Goal: Transaction & Acquisition: Book appointment/travel/reservation

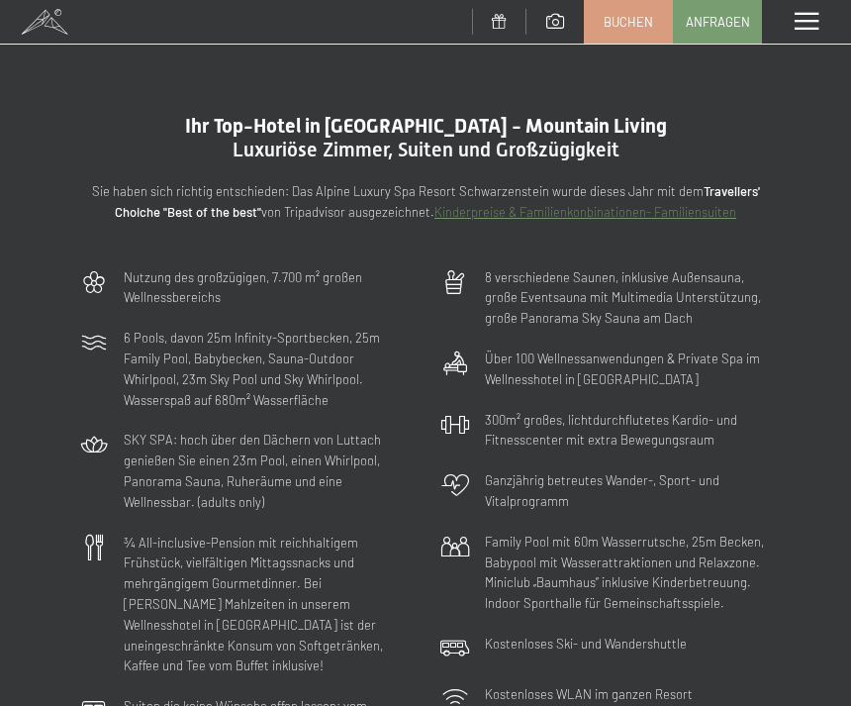
click at [644, 19] on span "Buchen" at bounding box center [628, 22] width 49 height 18
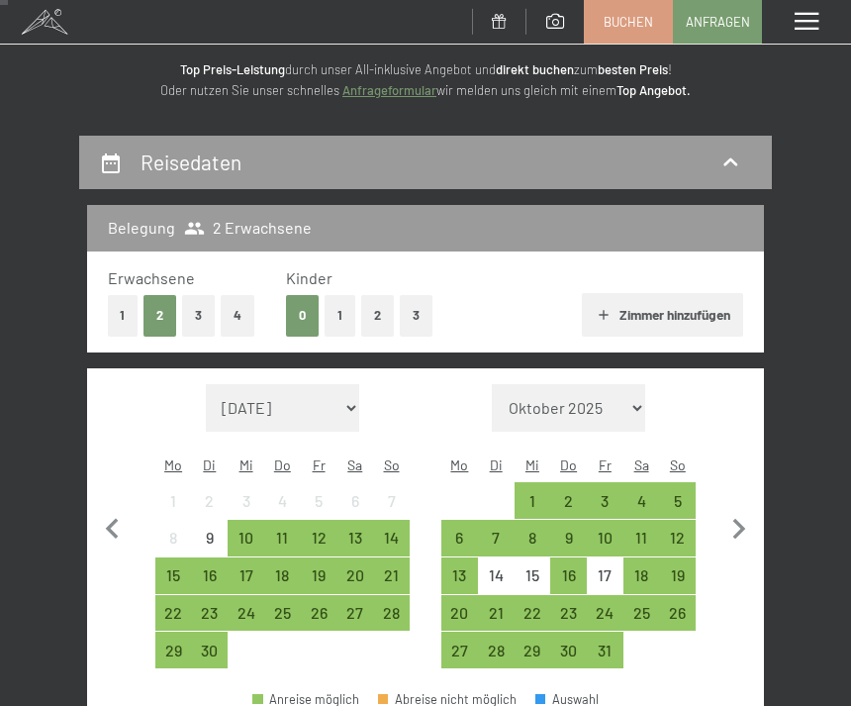
scroll to position [102, 0]
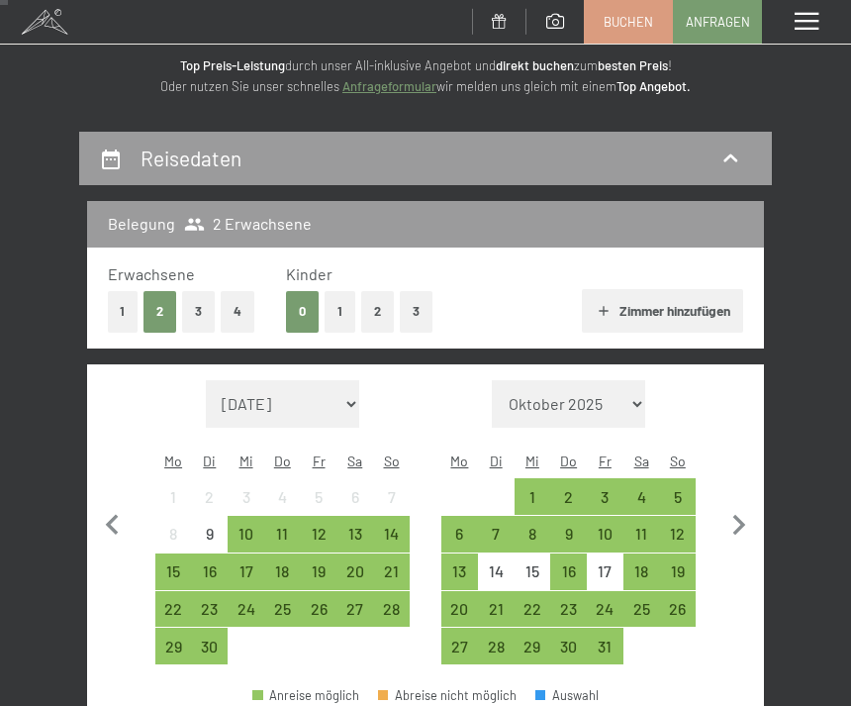
click at [181, 638] on div "29" at bounding box center [173, 654] width 33 height 33
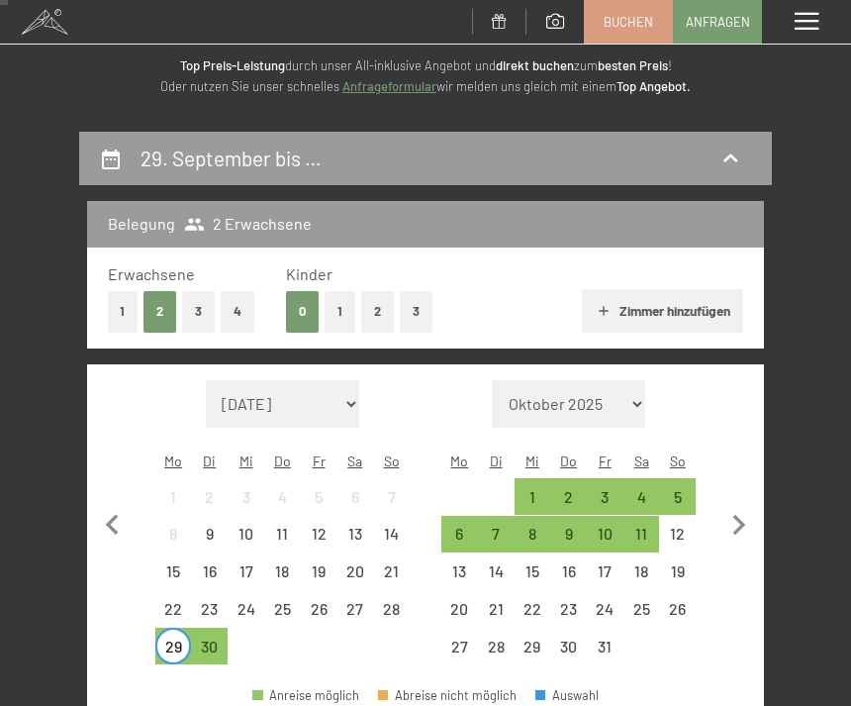
click at [637, 489] on div "4" at bounding box center [641, 505] width 33 height 33
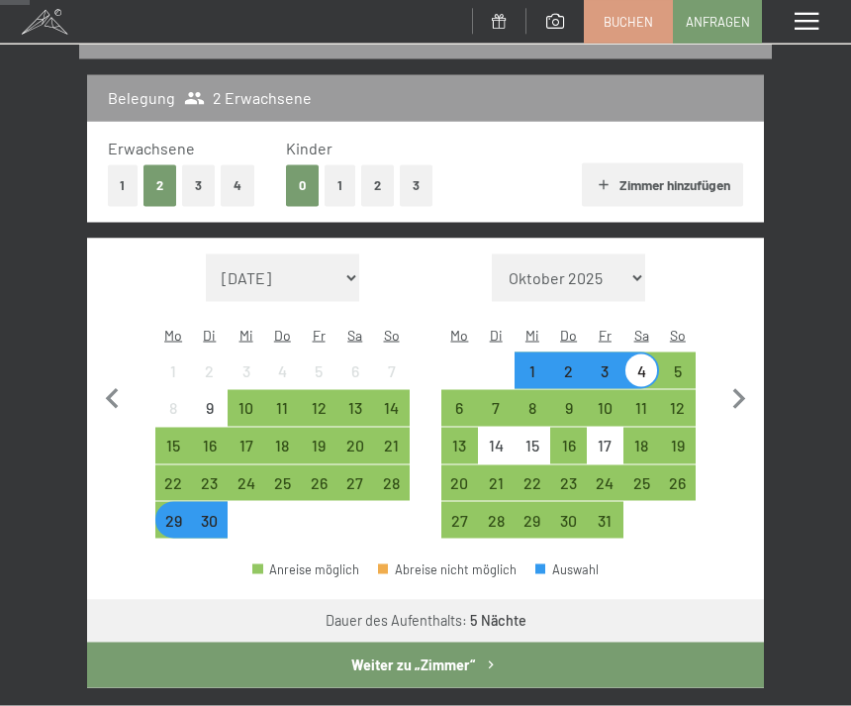
scroll to position [230, 0]
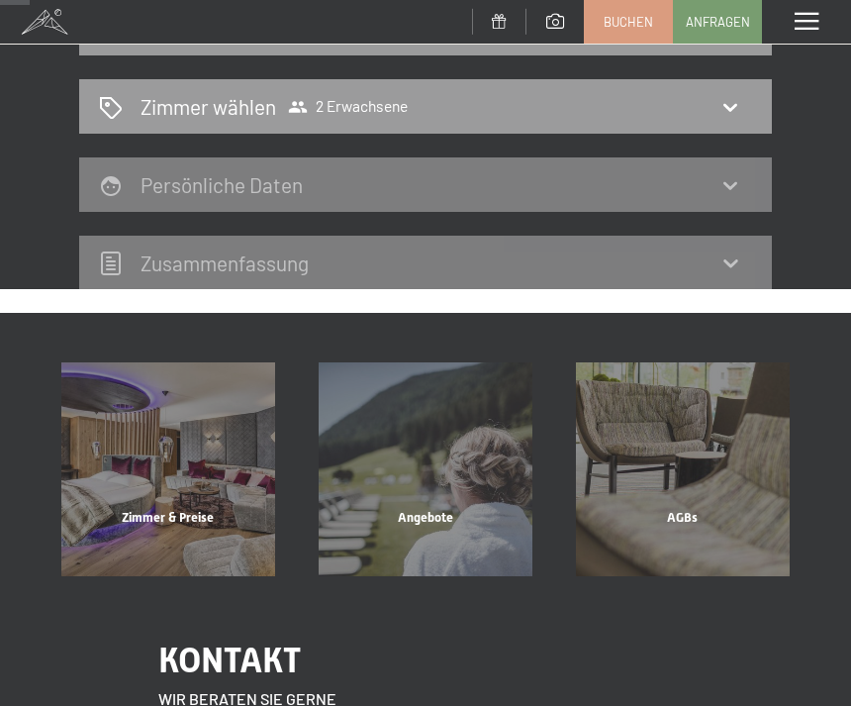
click at [725, 118] on icon at bounding box center [730, 107] width 24 height 24
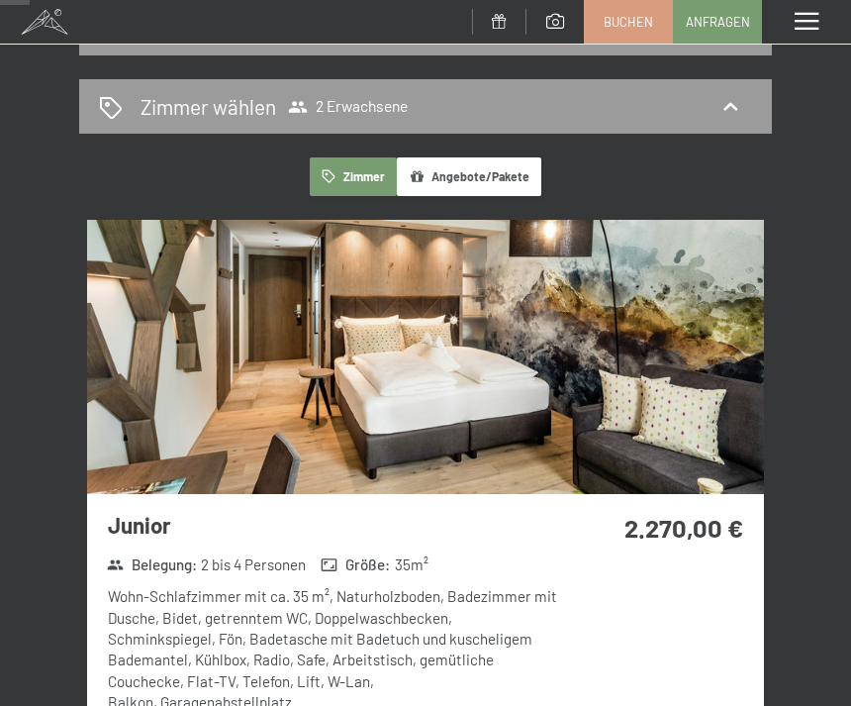
click at [727, 95] on icon at bounding box center [730, 107] width 24 height 24
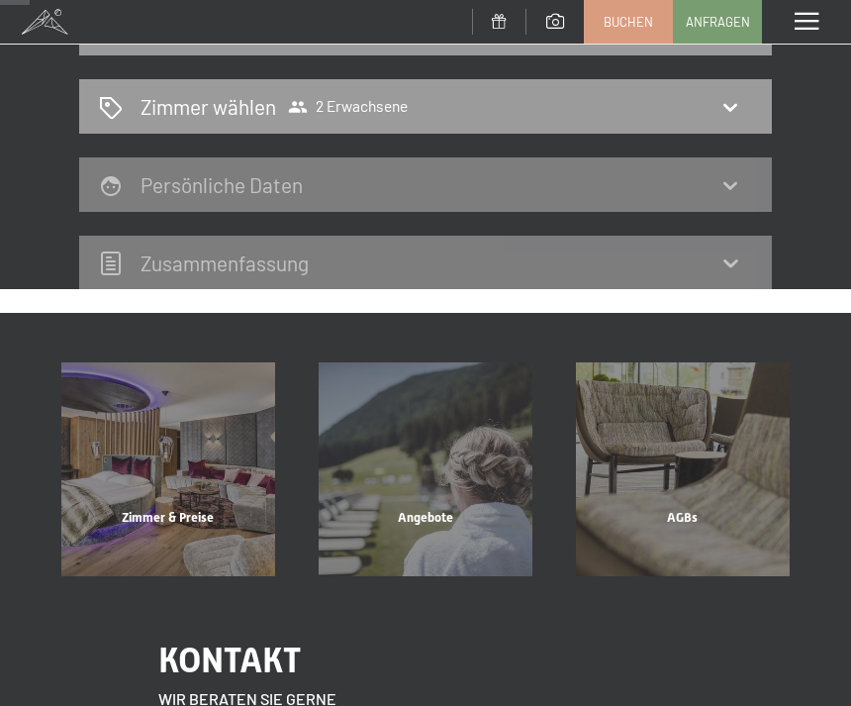
click at [192, 105] on h2 "Zimmer wählen" at bounding box center [209, 106] width 136 height 29
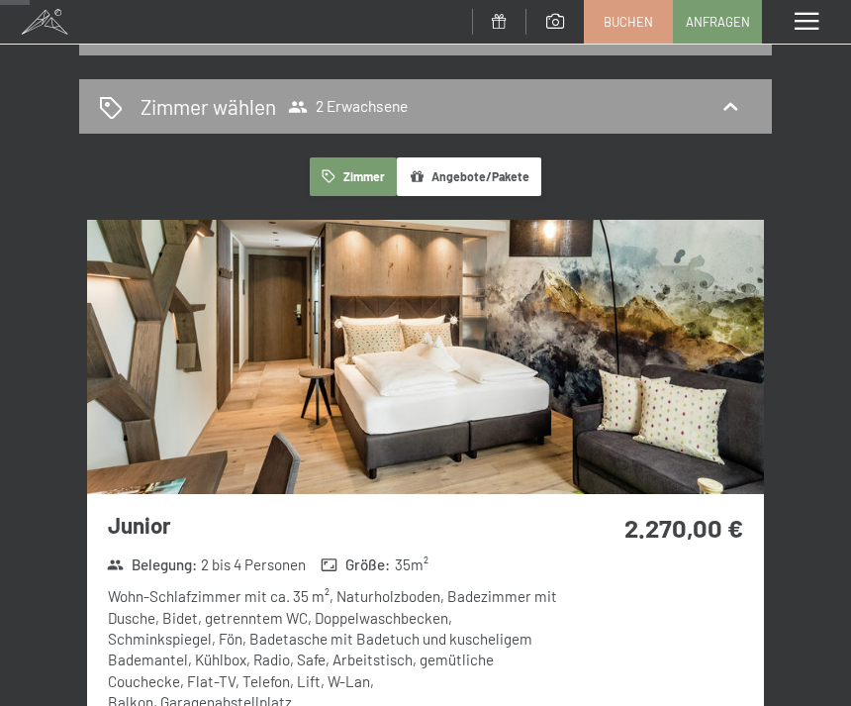
click at [370, 102] on span "2 Erwachsene" at bounding box center [348, 107] width 120 height 20
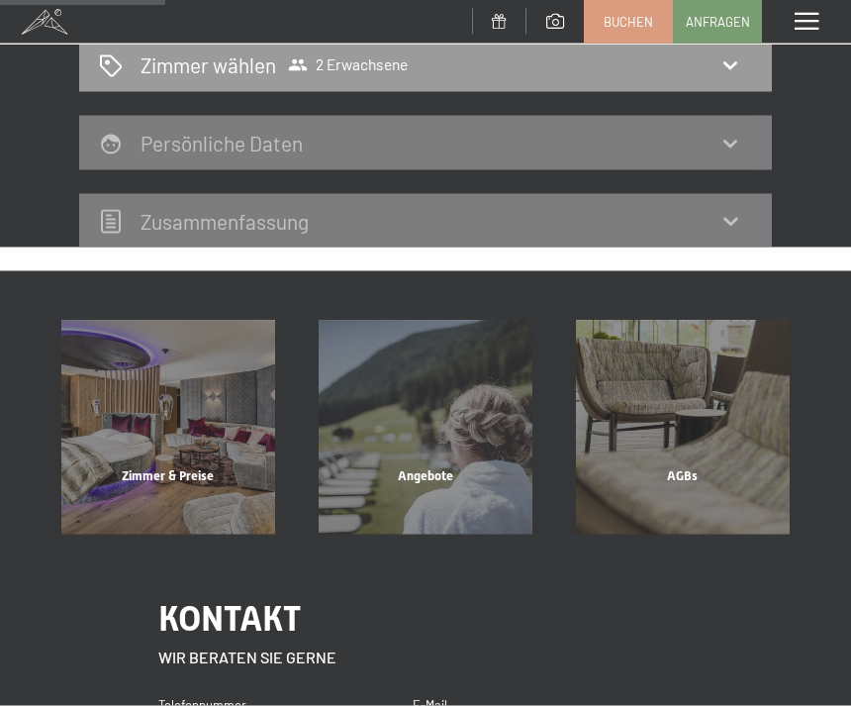
scroll to position [0, 0]
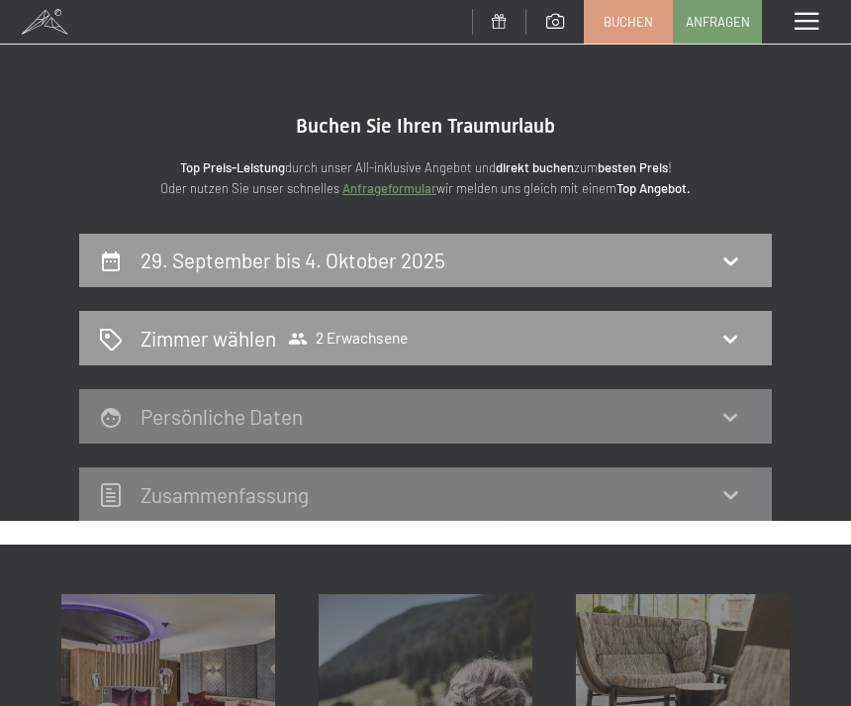
click at [714, 272] on div "29. September bis 4. Oktober 2025" at bounding box center [425, 259] width 653 height 29
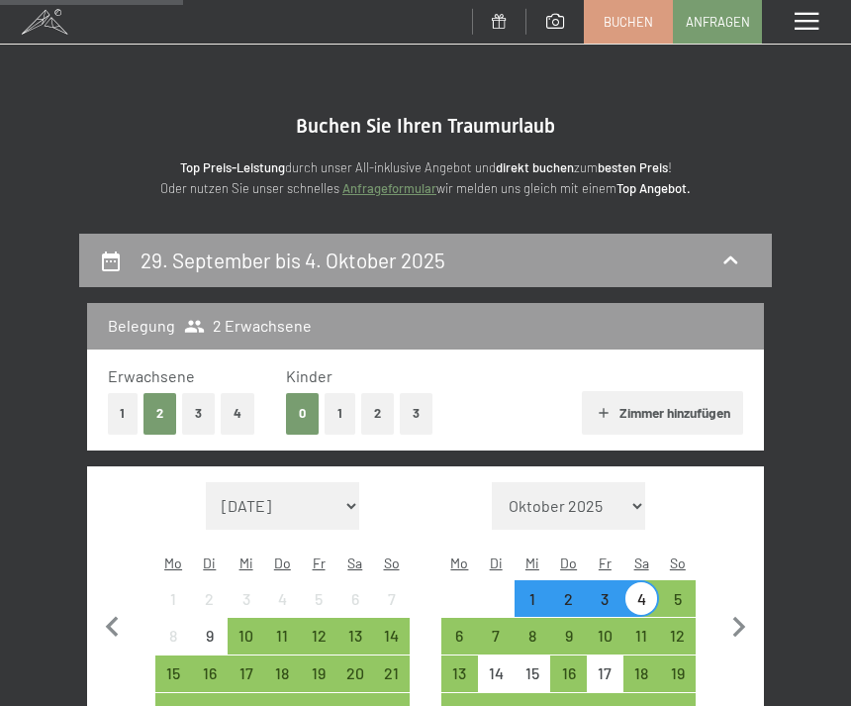
scroll to position [232, 0]
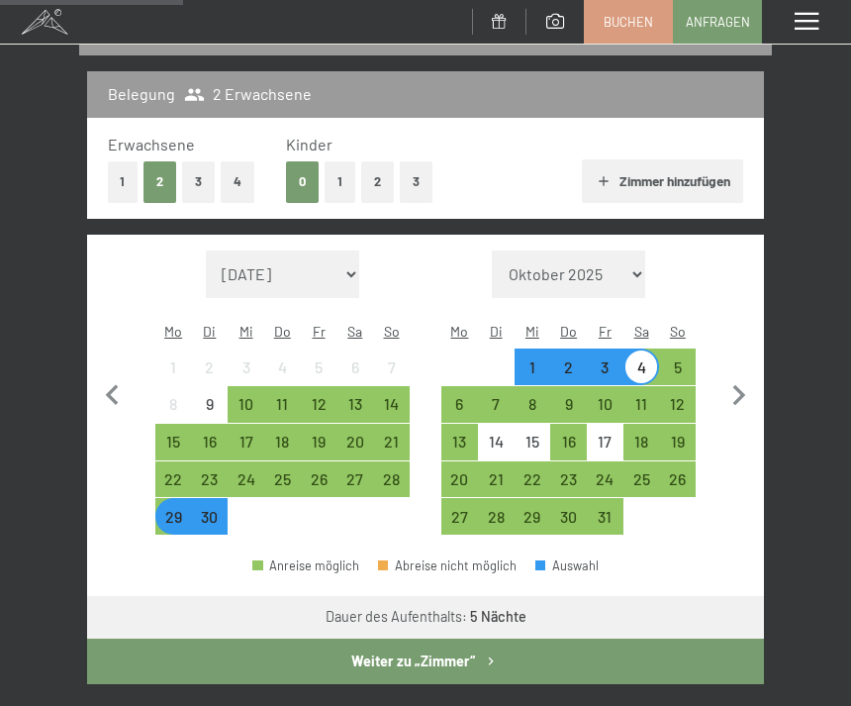
click at [119, 174] on button "1" at bounding box center [123, 181] width 31 height 41
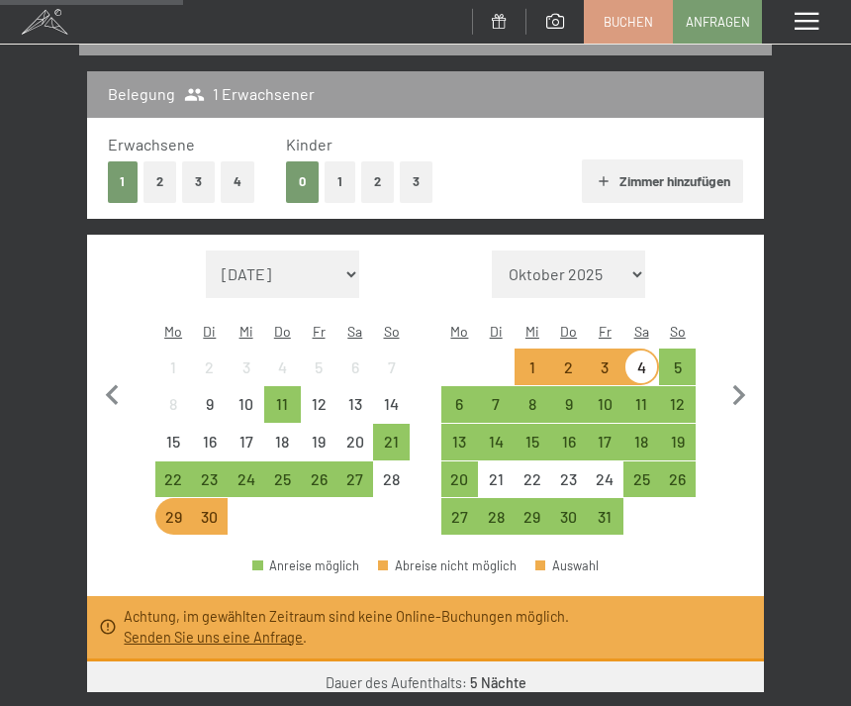
click at [487, 674] on b "5 Nächte" at bounding box center [498, 682] width 56 height 17
click at [205, 509] on div "30" at bounding box center [209, 525] width 33 height 33
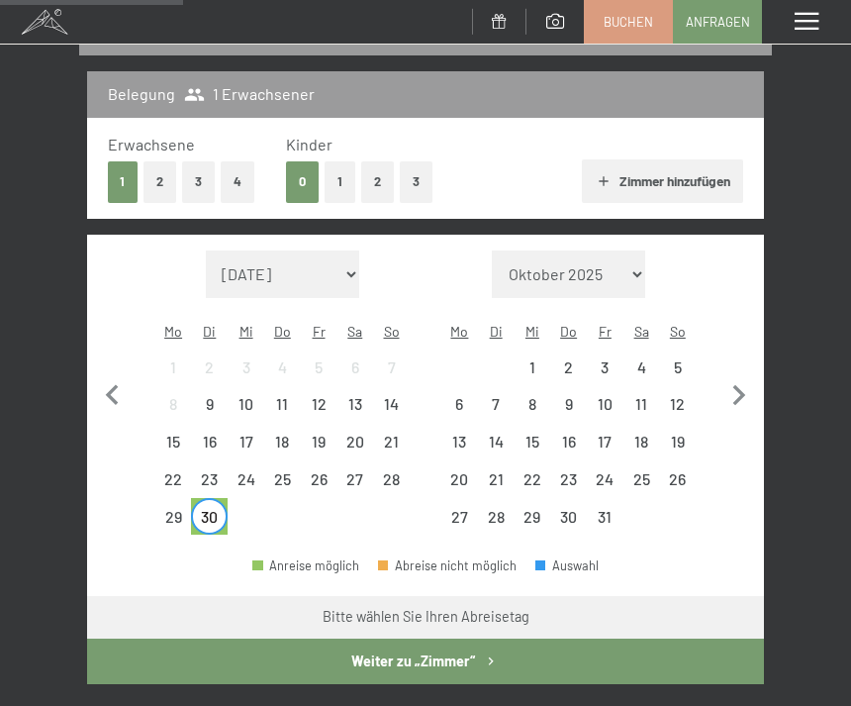
click at [686, 350] on div "5" at bounding box center [677, 366] width 33 height 33
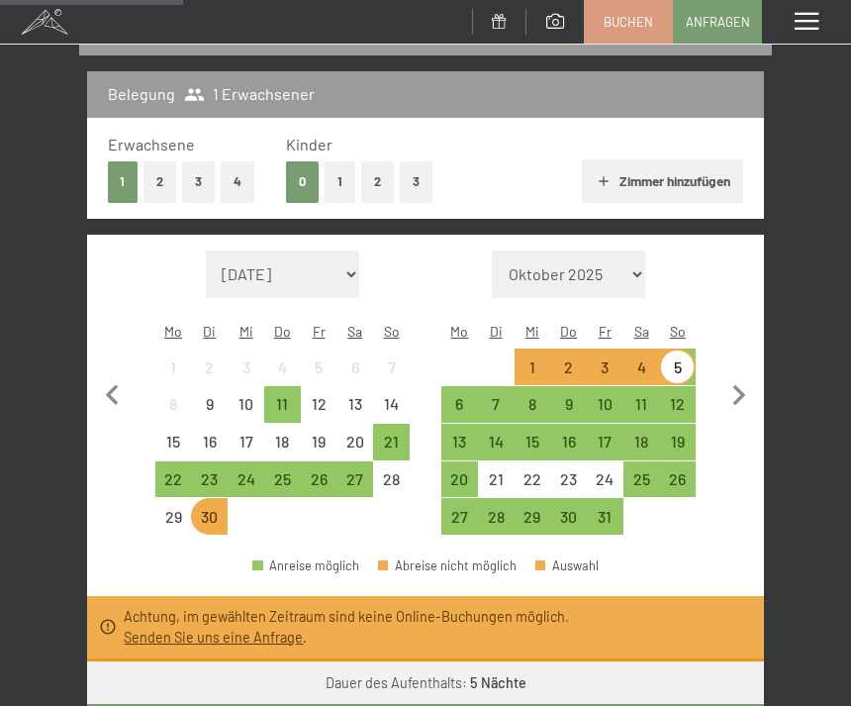
click at [455, 396] on div "6" at bounding box center [459, 412] width 33 height 33
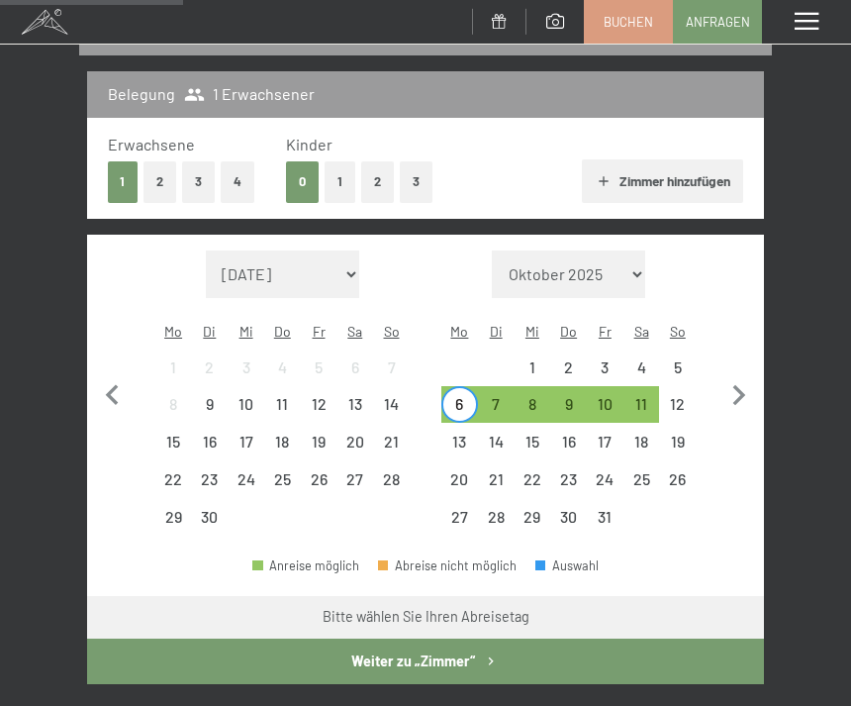
click at [643, 396] on div "11" at bounding box center [641, 412] width 33 height 33
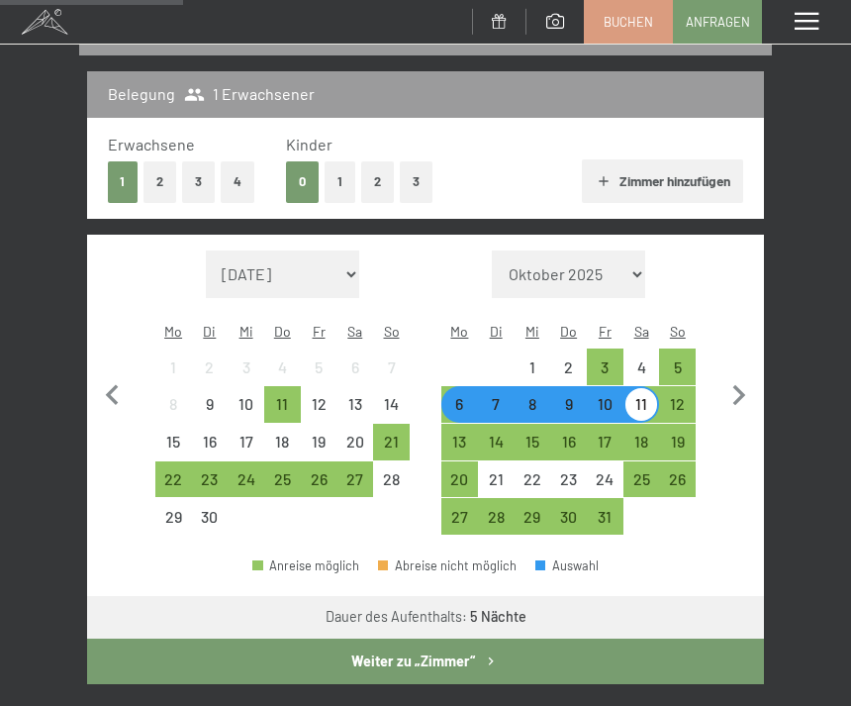
click at [531, 638] on button "Weiter zu „Zimmer“" at bounding box center [425, 661] width 677 height 46
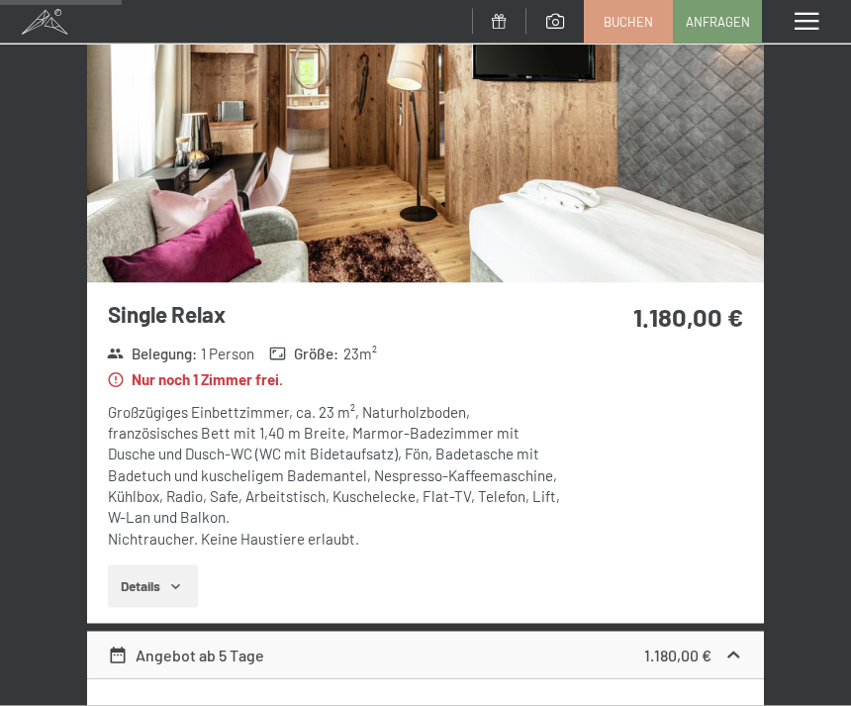
scroll to position [373, 0]
